Goal: Task Accomplishment & Management: Manage account settings

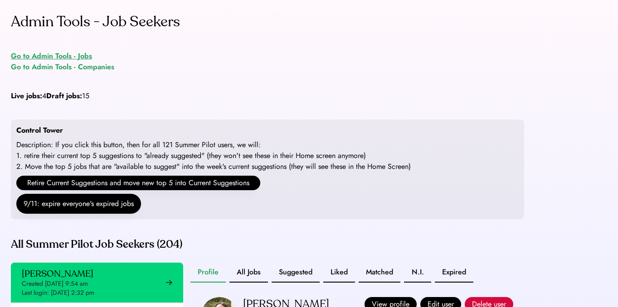
click at [79, 54] on div "Go to Admin Tools - Jobs" at bounding box center [51, 56] width 81 height 11
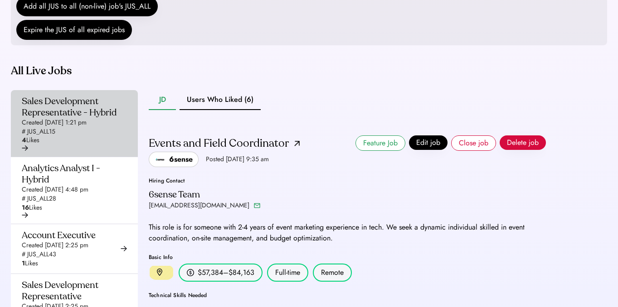
scroll to position [218, 0]
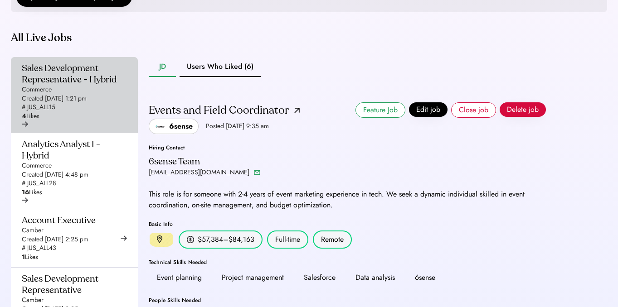
click at [87, 103] on div "Created [DATE] 1:21 pm" at bounding box center [54, 98] width 65 height 9
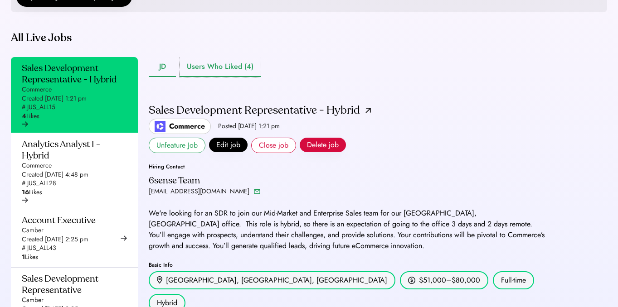
click at [228, 77] on button "Users Who Liked (4)" at bounding box center [219, 67] width 81 height 20
